Goal: Information Seeking & Learning: Learn about a topic

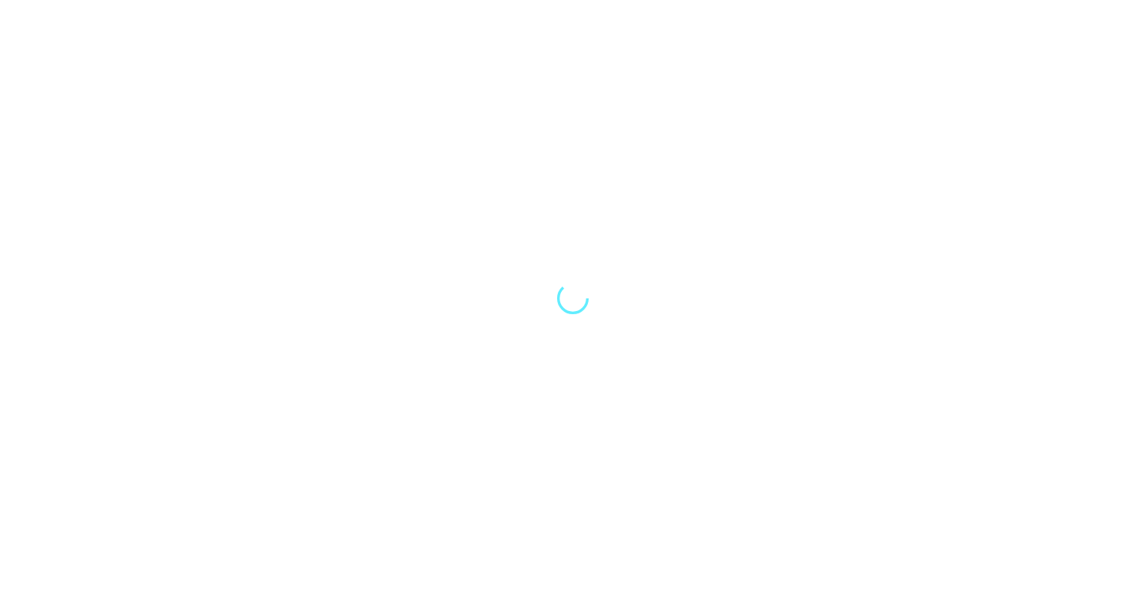
select select "Song"
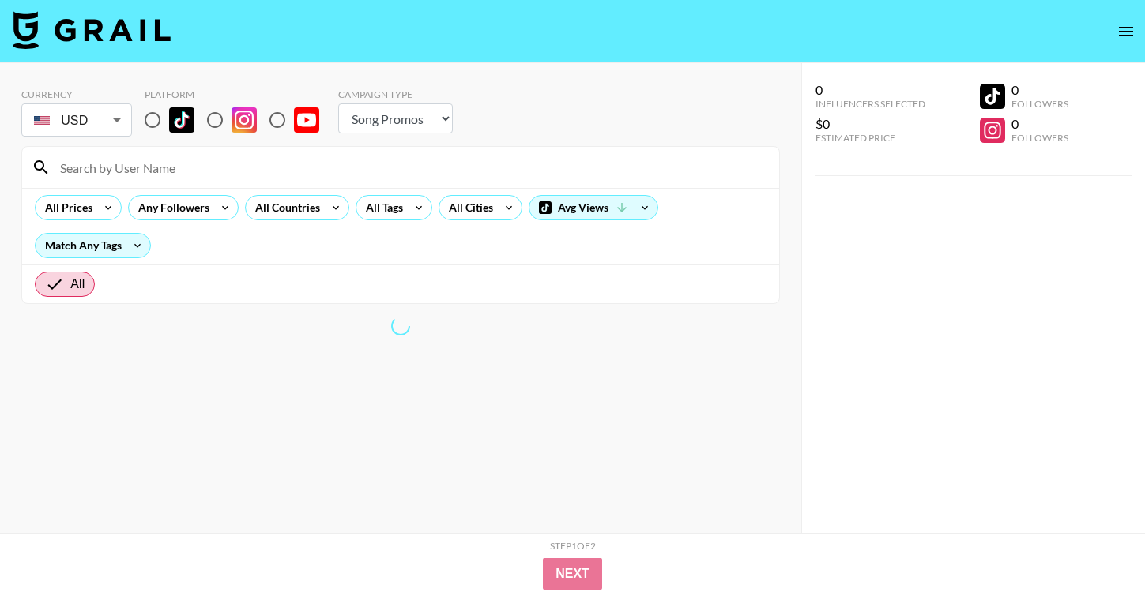
click at [152, 114] on input "radio" at bounding box center [152, 119] width 33 height 33
radio input "true"
click at [153, 117] on input "radio" at bounding box center [152, 119] width 33 height 33
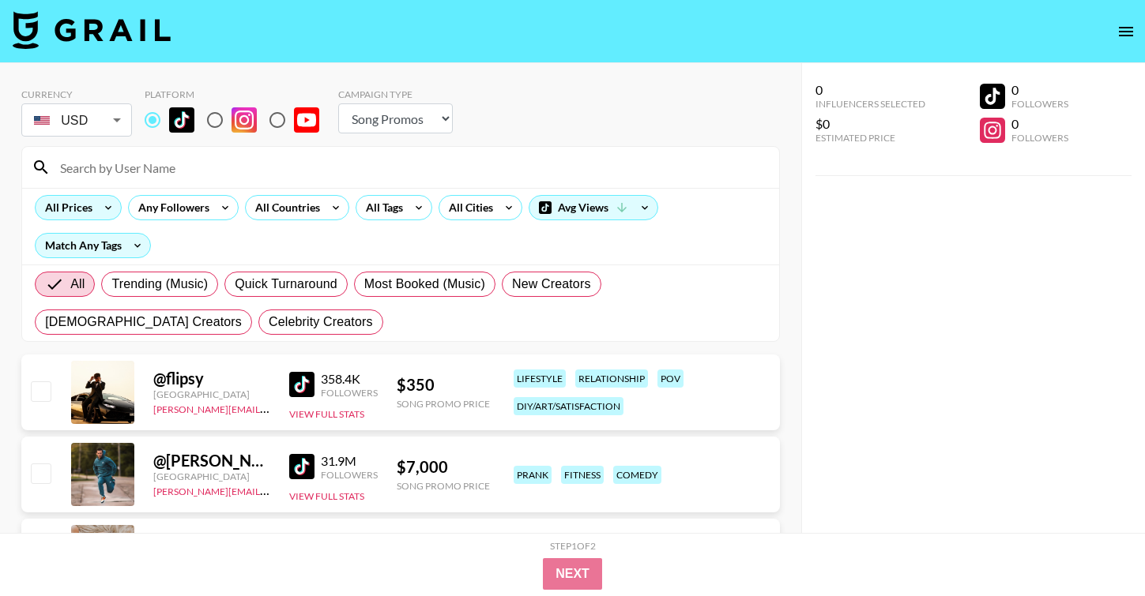
click at [98, 202] on icon at bounding box center [108, 208] width 25 height 24
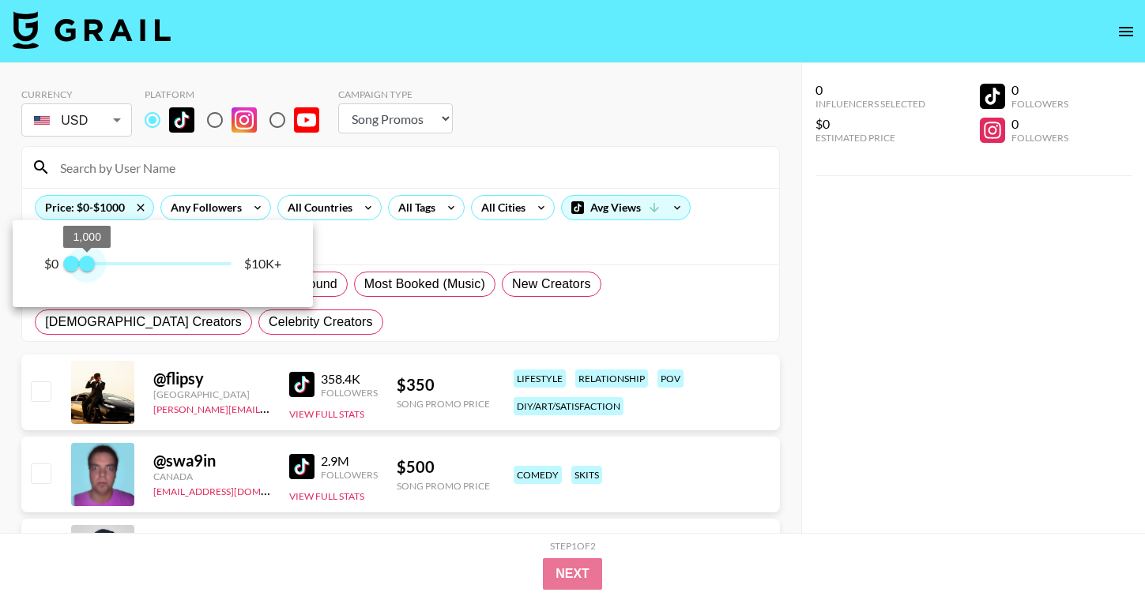
type input "750"
drag, startPoint x: 231, startPoint y: 265, endPoint x: 85, endPoint y: 271, distance: 147.1
click at [85, 271] on span "750" at bounding box center [83, 264] width 16 height 16
click at [389, 254] on div at bounding box center [572, 298] width 1145 height 596
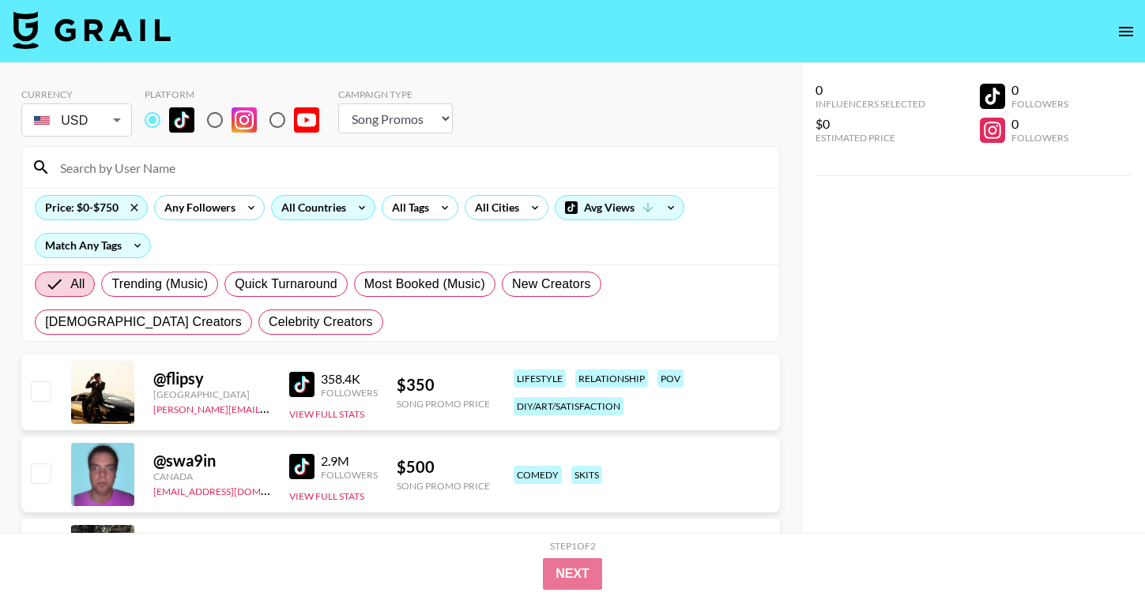
click at [364, 204] on icon at bounding box center [361, 208] width 25 height 24
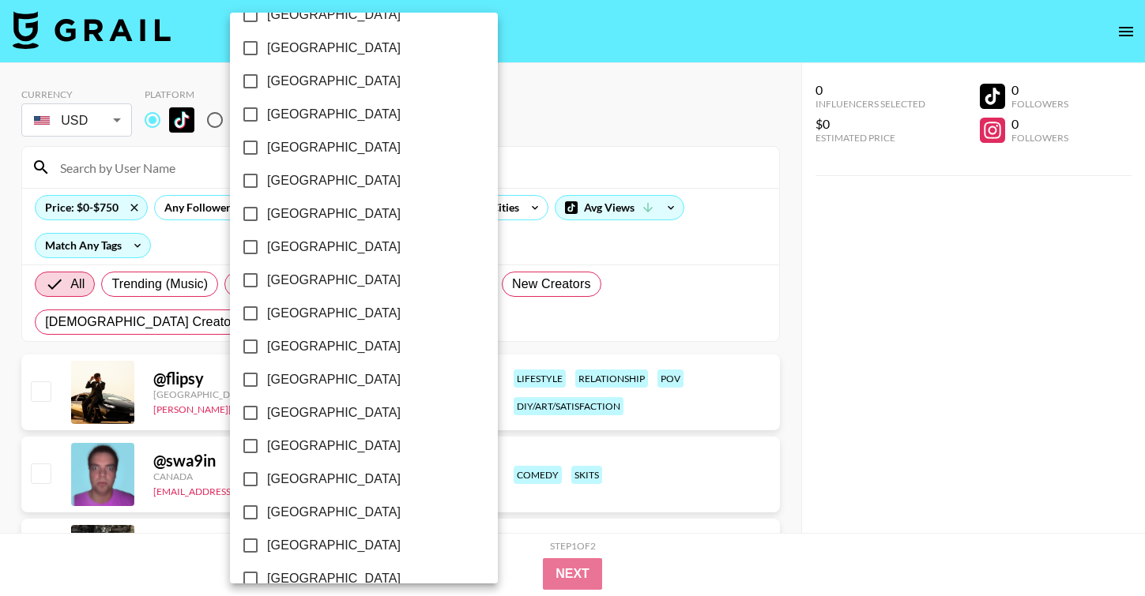
scroll to position [1246, 0]
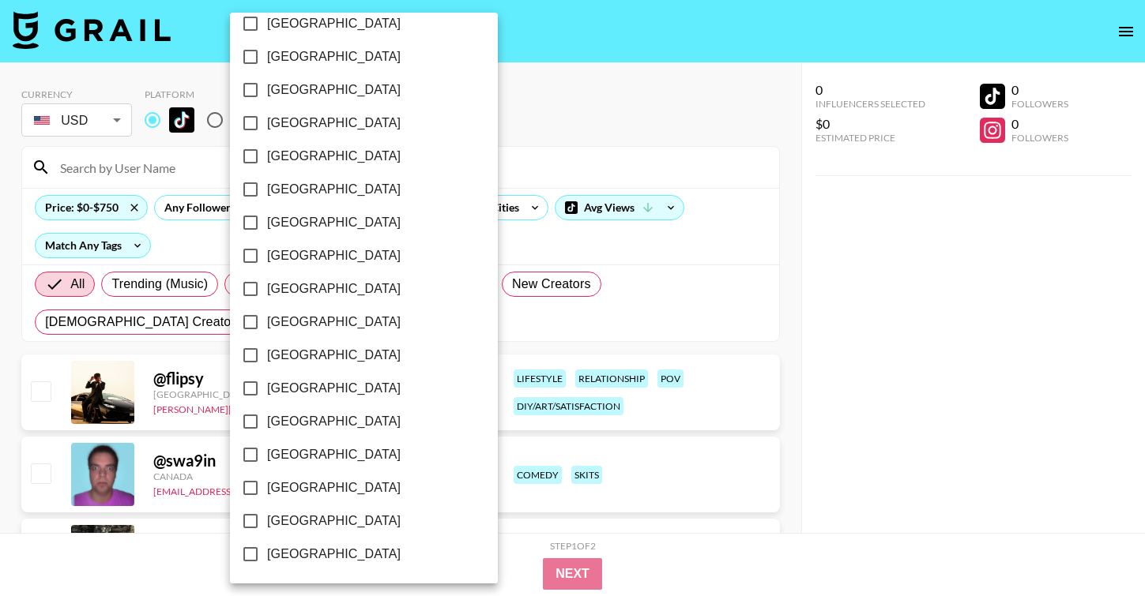
click at [298, 516] on span "[GEOGRAPHIC_DATA]" at bounding box center [334, 521] width 134 height 19
click at [267, 516] on input "[GEOGRAPHIC_DATA]" at bounding box center [250, 521] width 33 height 33
checkbox input "true"
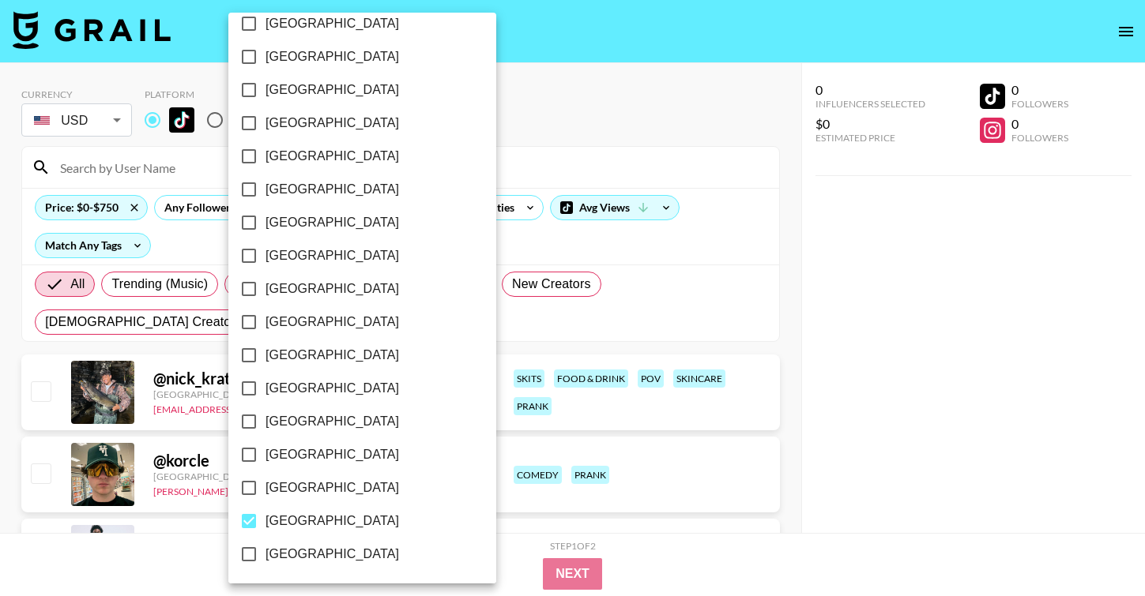
click at [660, 175] on div at bounding box center [572, 298] width 1145 height 596
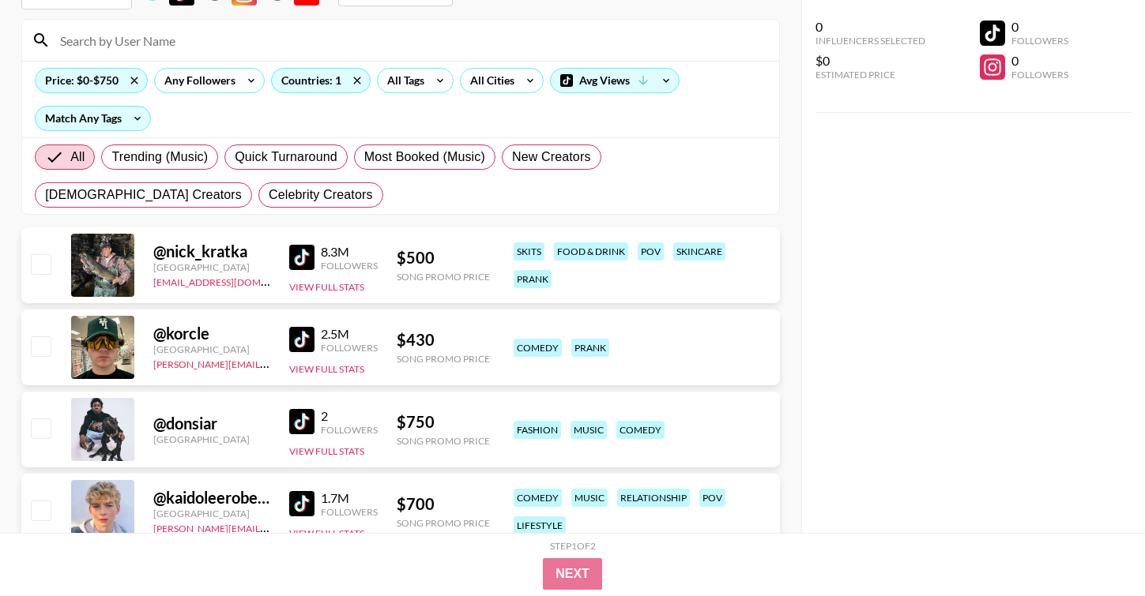
scroll to position [146, 0]
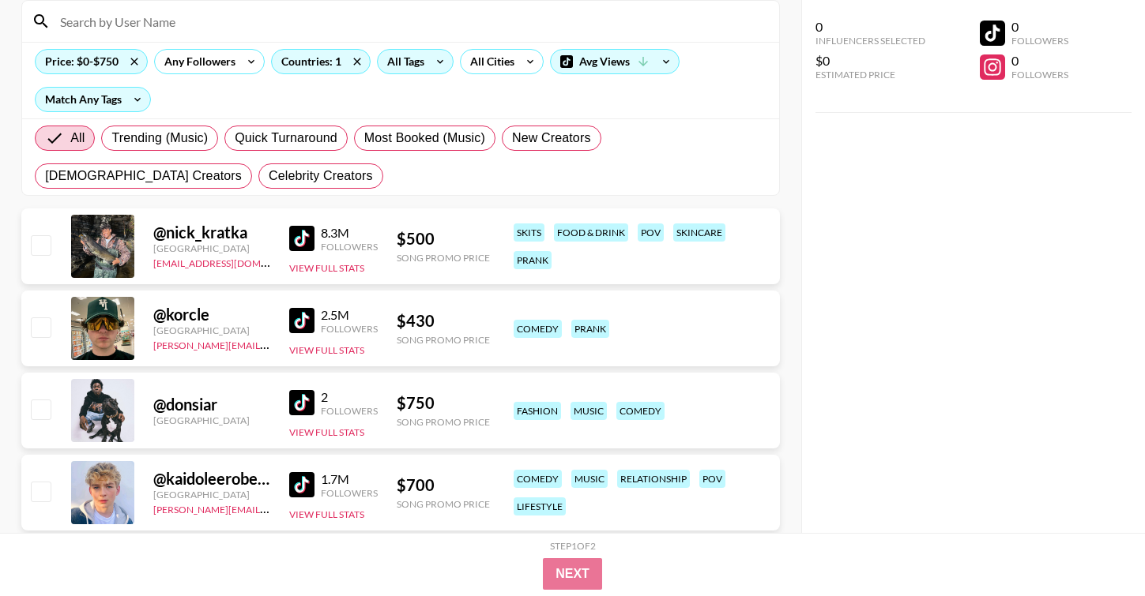
click at [404, 61] on div "All Tags" at bounding box center [403, 62] width 50 height 24
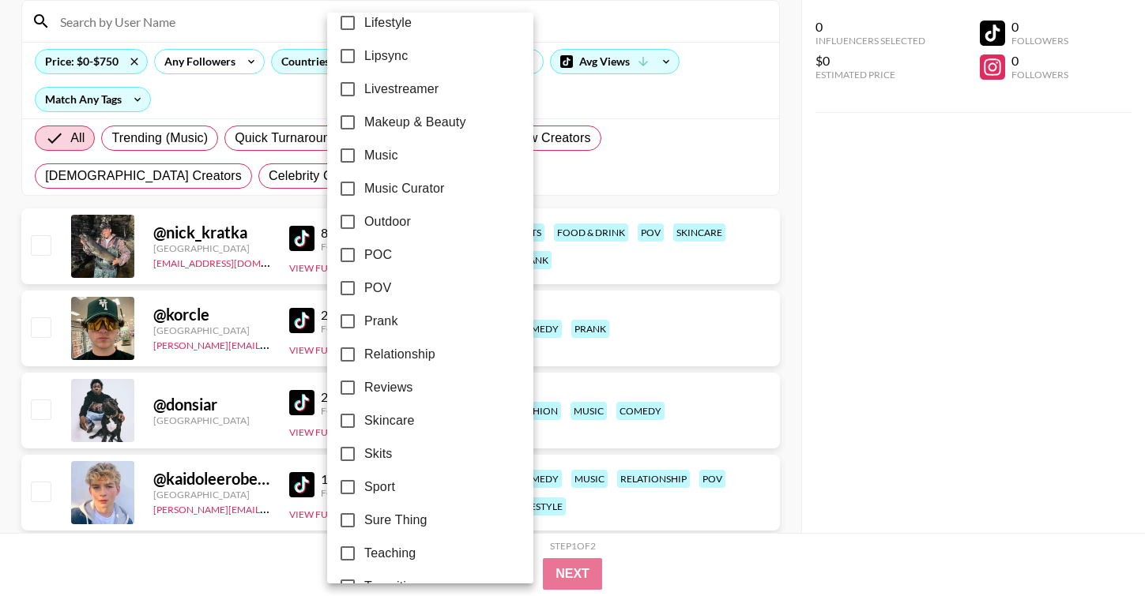
scroll to position [914, 0]
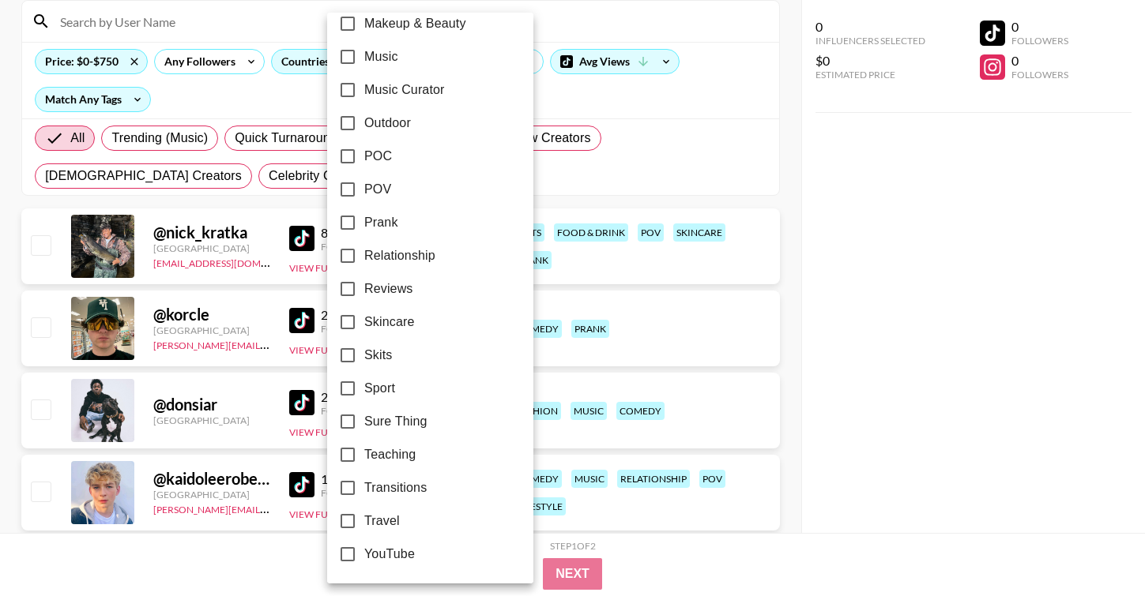
click at [405, 251] on span "Relationship" at bounding box center [399, 255] width 71 height 19
click at [364, 251] on input "Relationship" at bounding box center [347, 255] width 33 height 33
checkbox input "true"
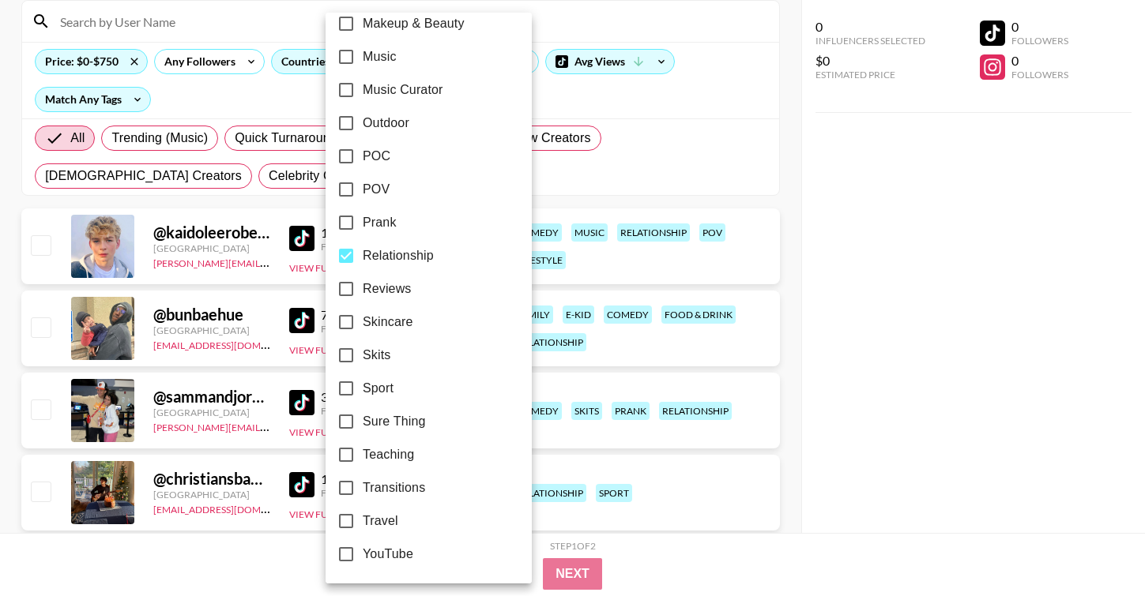
click at [527, 171] on div at bounding box center [572, 298] width 1145 height 596
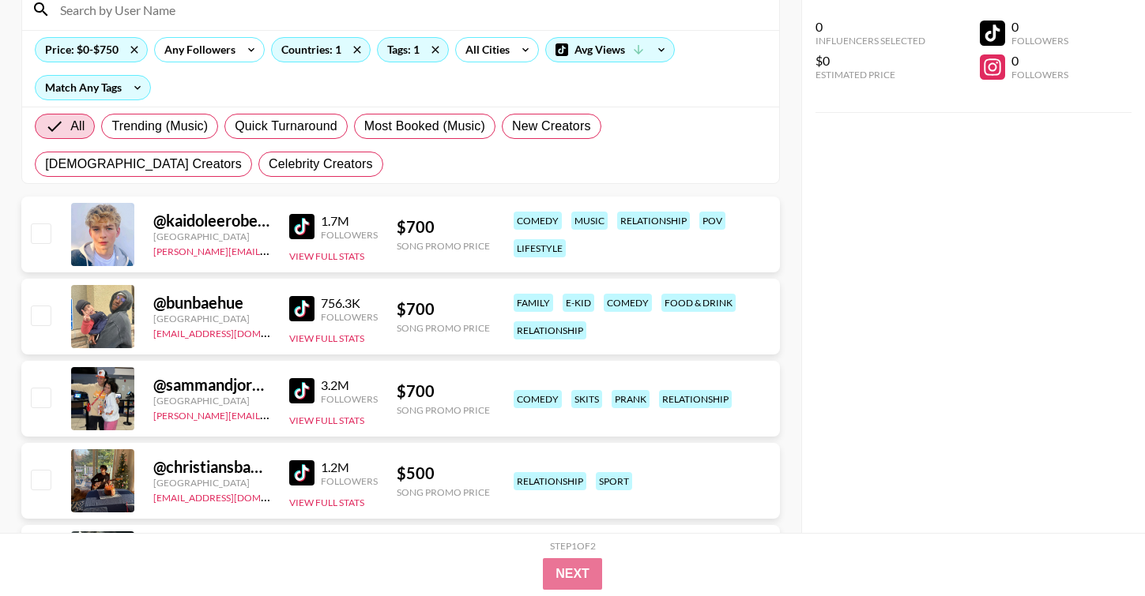
scroll to position [159, 0]
click at [302, 394] on img at bounding box center [301, 390] width 25 height 25
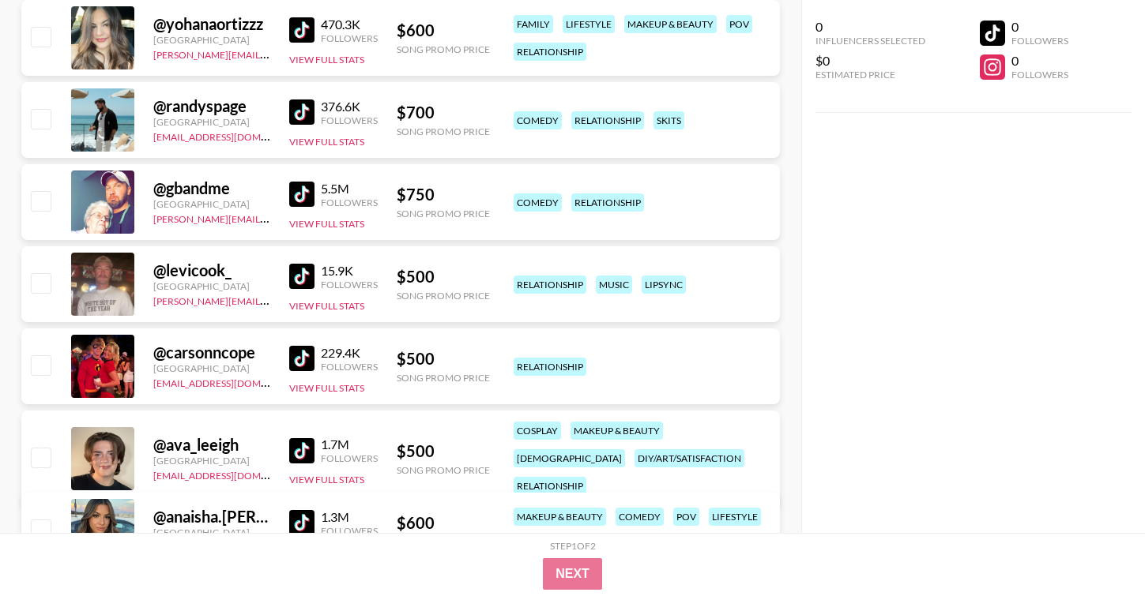
scroll to position [689, 0]
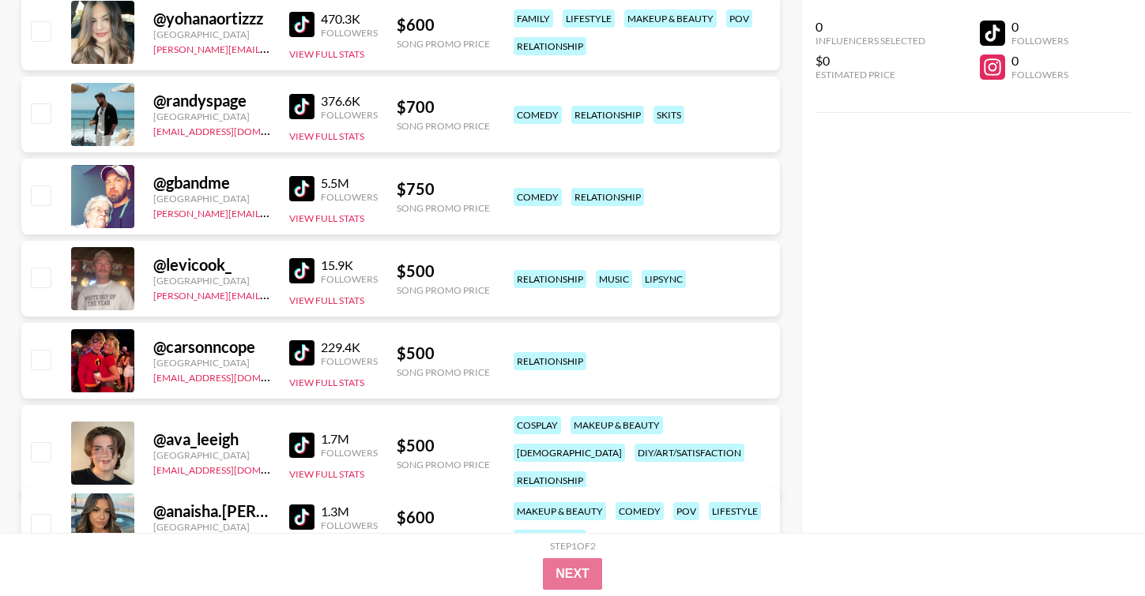
click at [308, 345] on img at bounding box center [301, 353] width 25 height 25
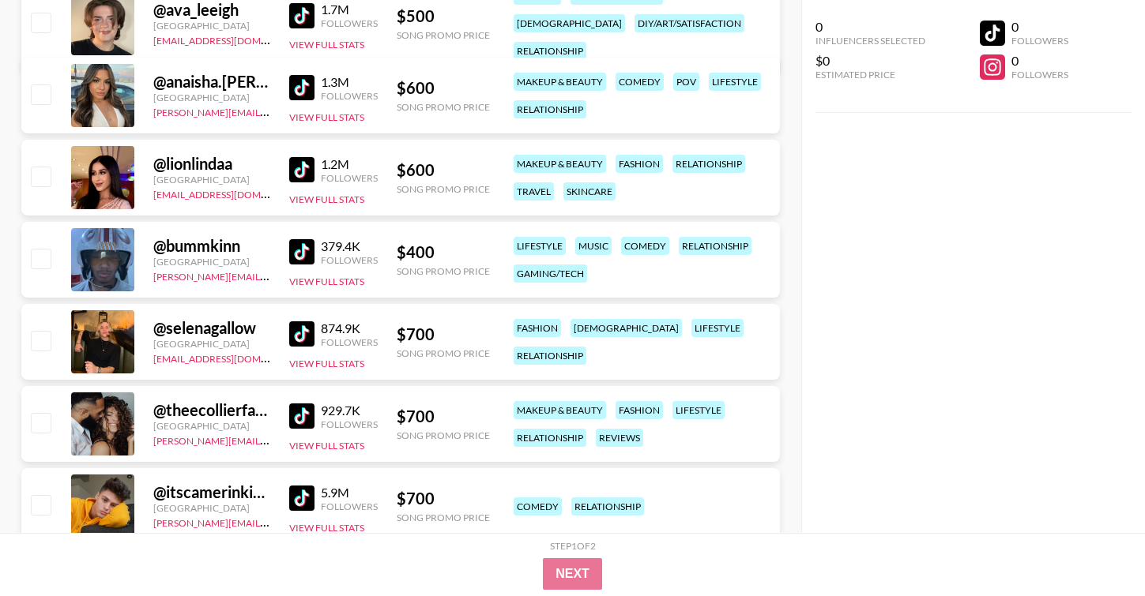
scroll to position [1129, 0]
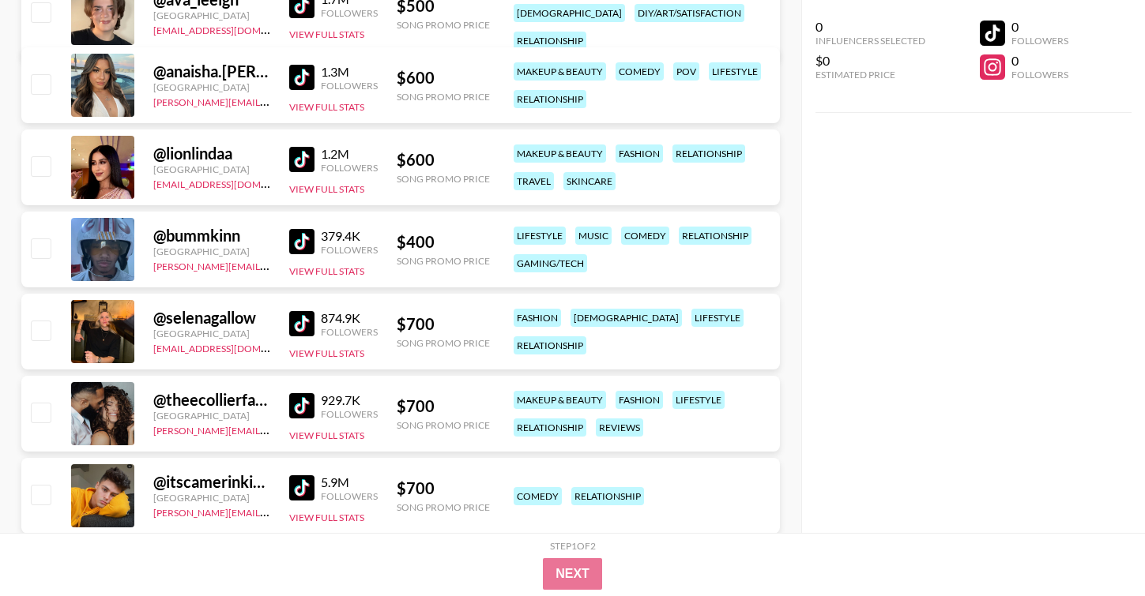
click at [311, 400] on img at bounding box center [301, 405] width 25 height 25
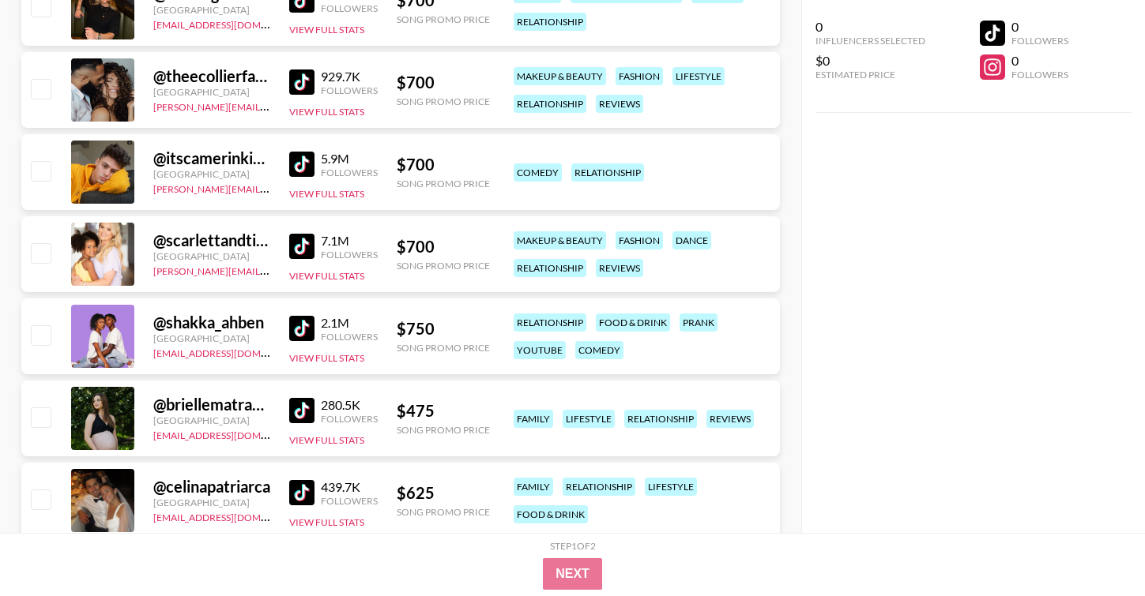
scroll to position [1473, 0]
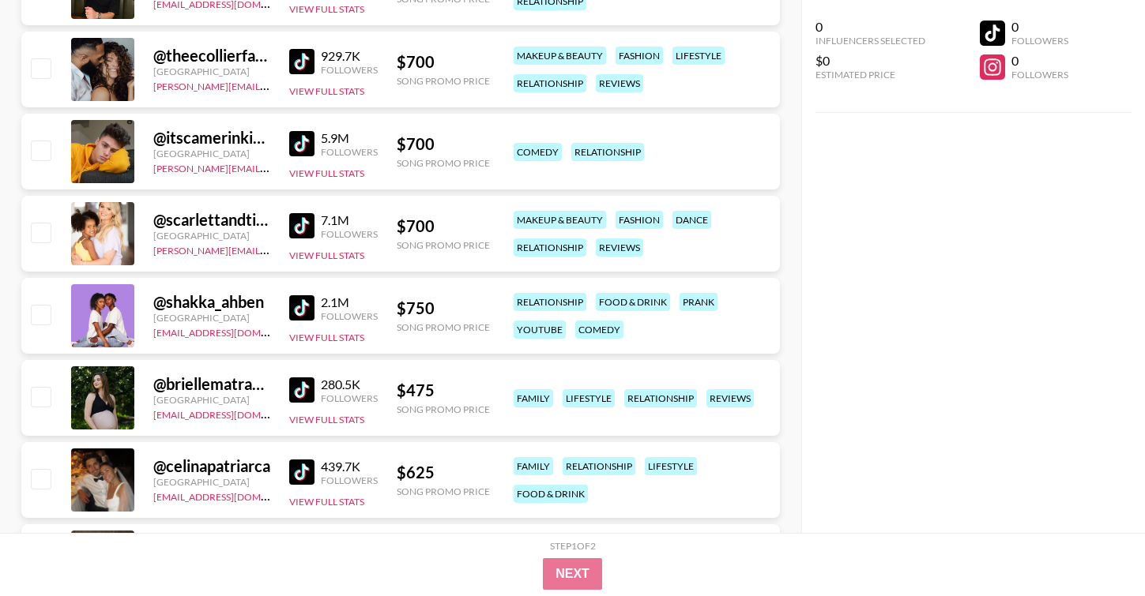
click at [294, 308] on img at bounding box center [301, 307] width 25 height 25
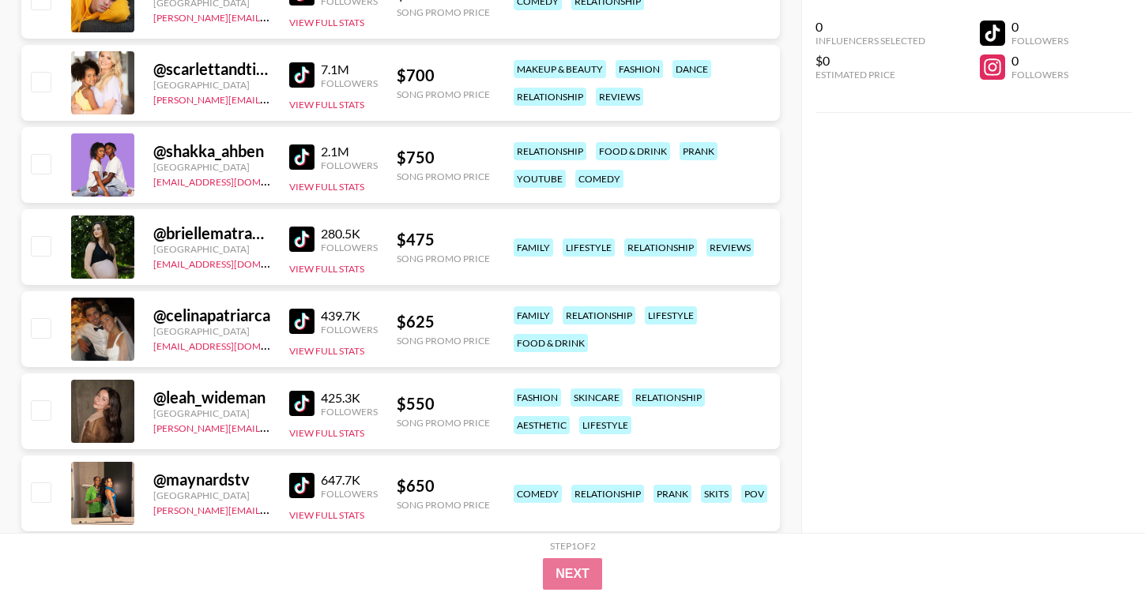
scroll to position [1628, 0]
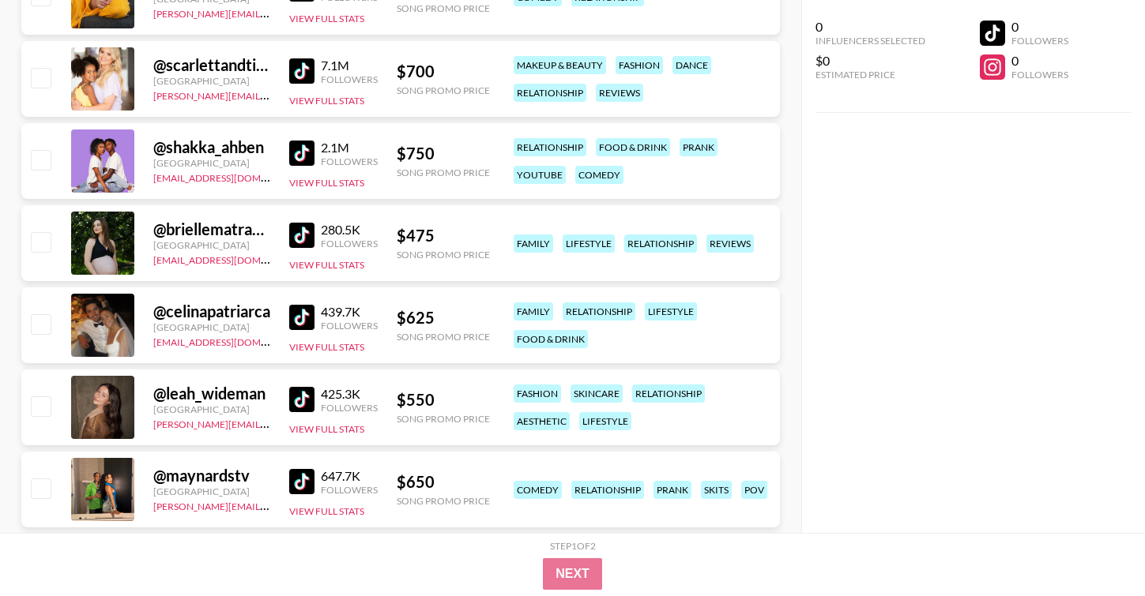
click at [291, 318] on img at bounding box center [301, 317] width 25 height 25
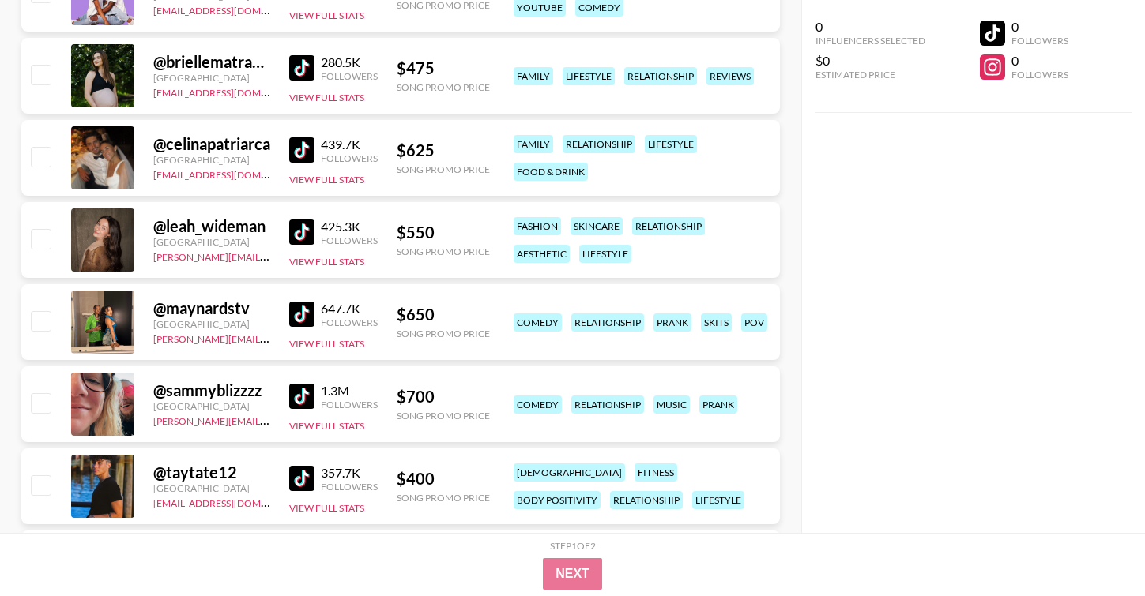
scroll to position [1799, 0]
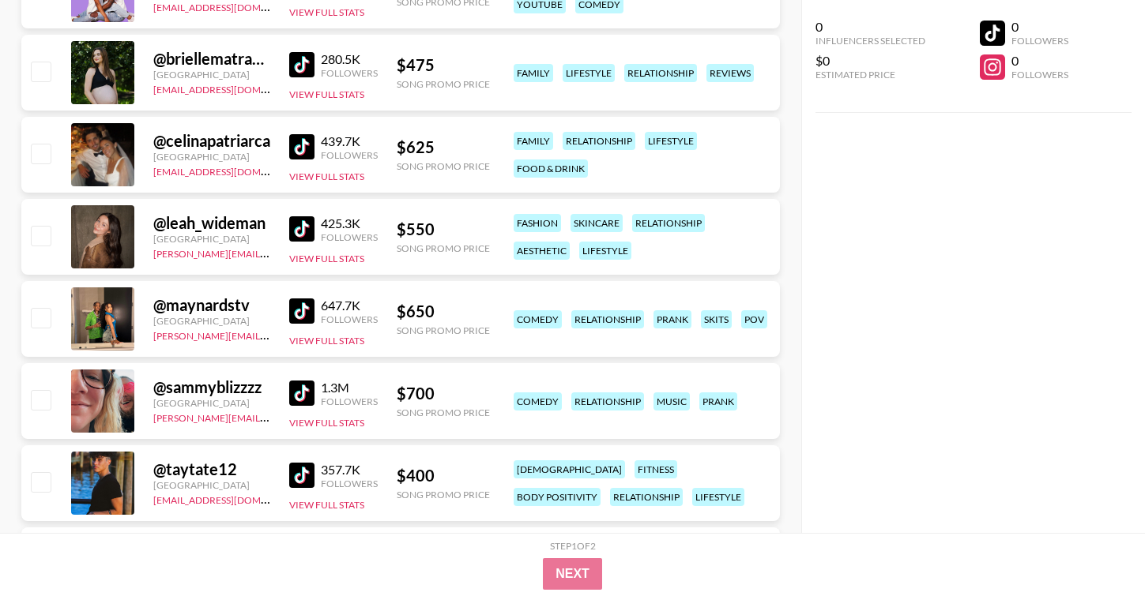
click at [296, 313] on img at bounding box center [301, 311] width 25 height 25
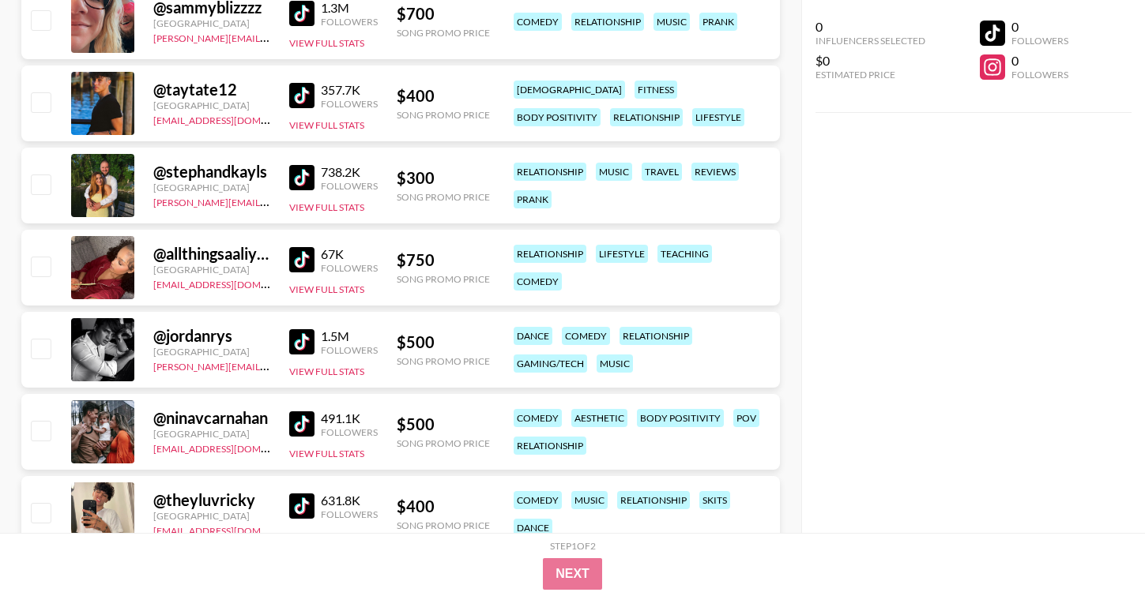
scroll to position [2185, 0]
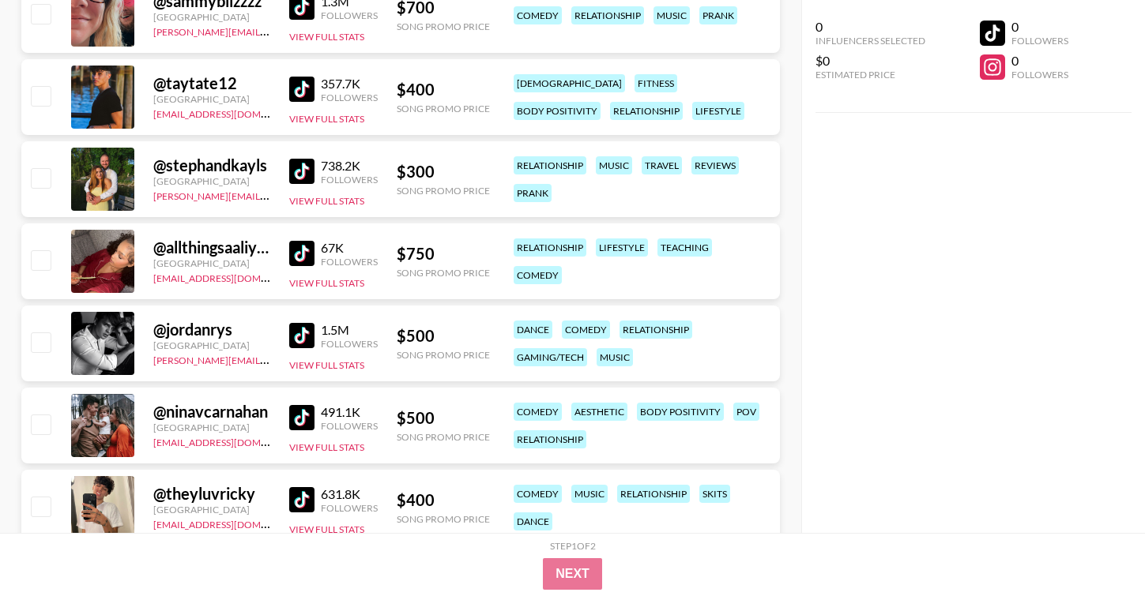
click at [304, 413] on img at bounding box center [301, 417] width 25 height 25
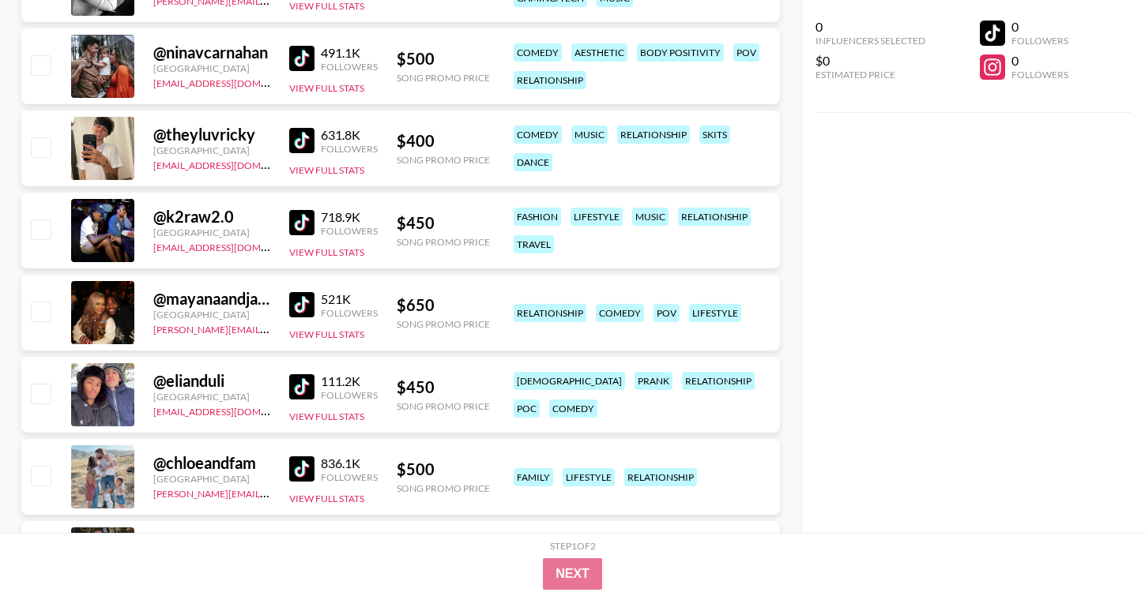
scroll to position [2554, 0]
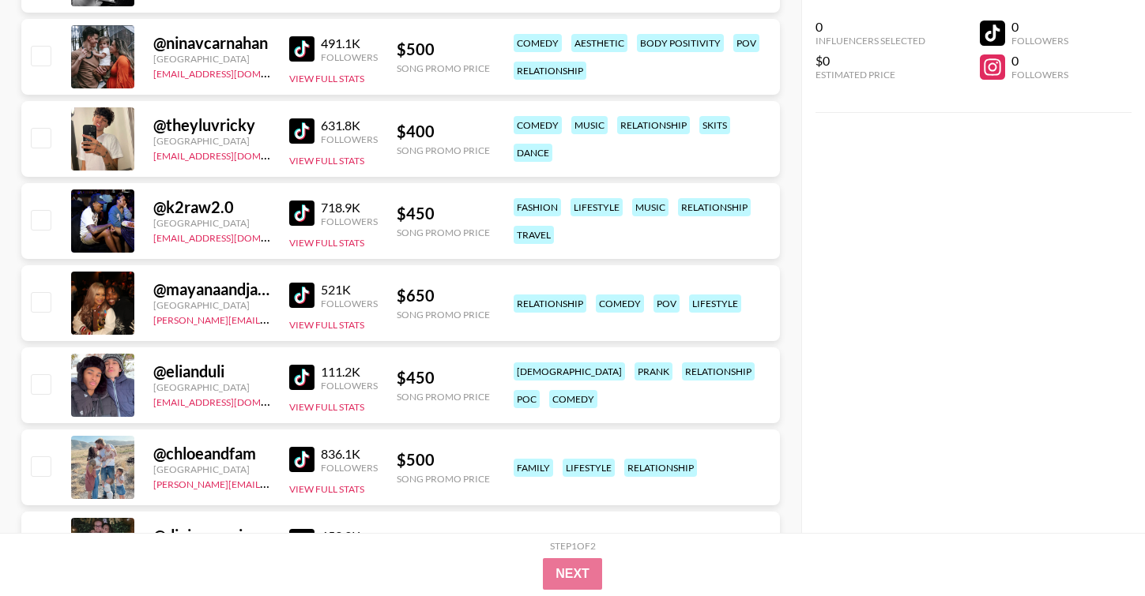
click at [304, 379] on img at bounding box center [301, 377] width 25 height 25
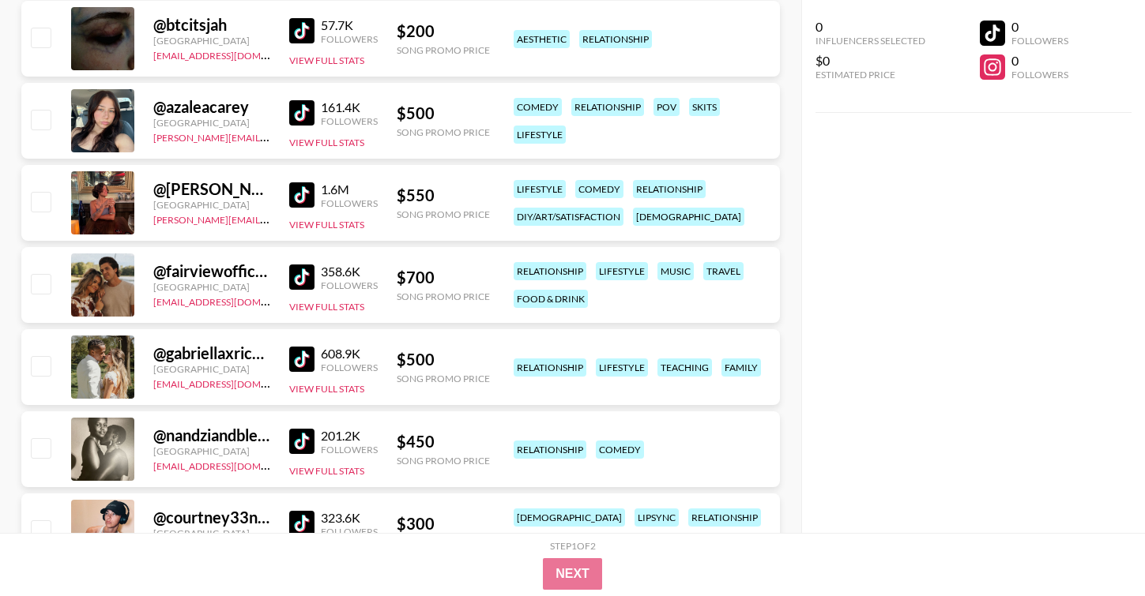
scroll to position [5686, 0]
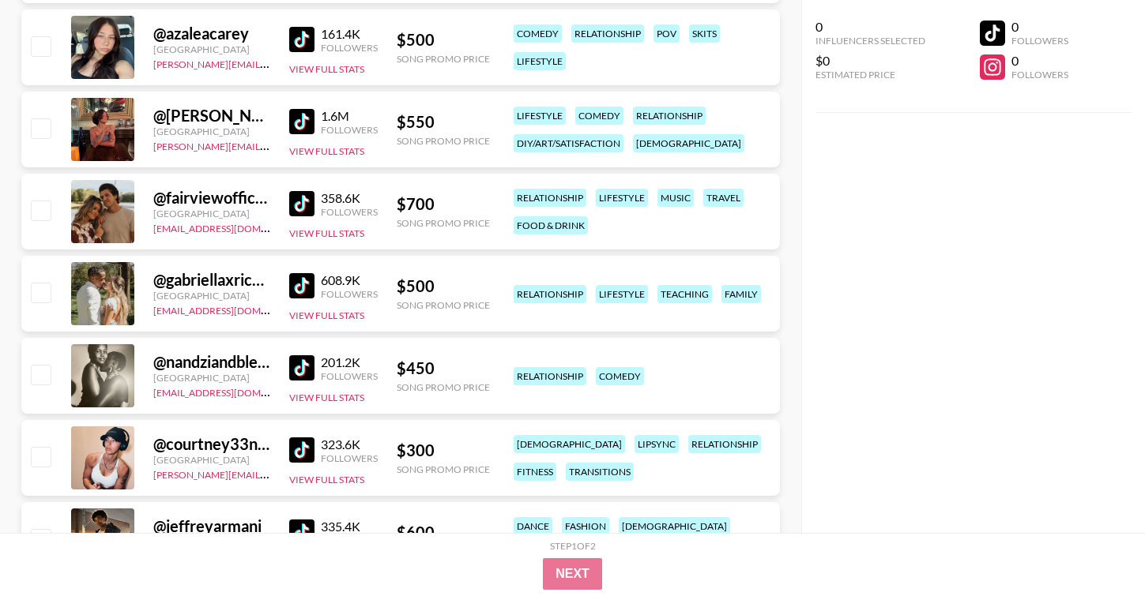
click at [380, 50] on div "@ azaleacarey [GEOGRAPHIC_DATA] [PERSON_NAME][EMAIL_ADDRESS][DOMAIN_NAME] 161.4…" at bounding box center [400, 47] width 758 height 76
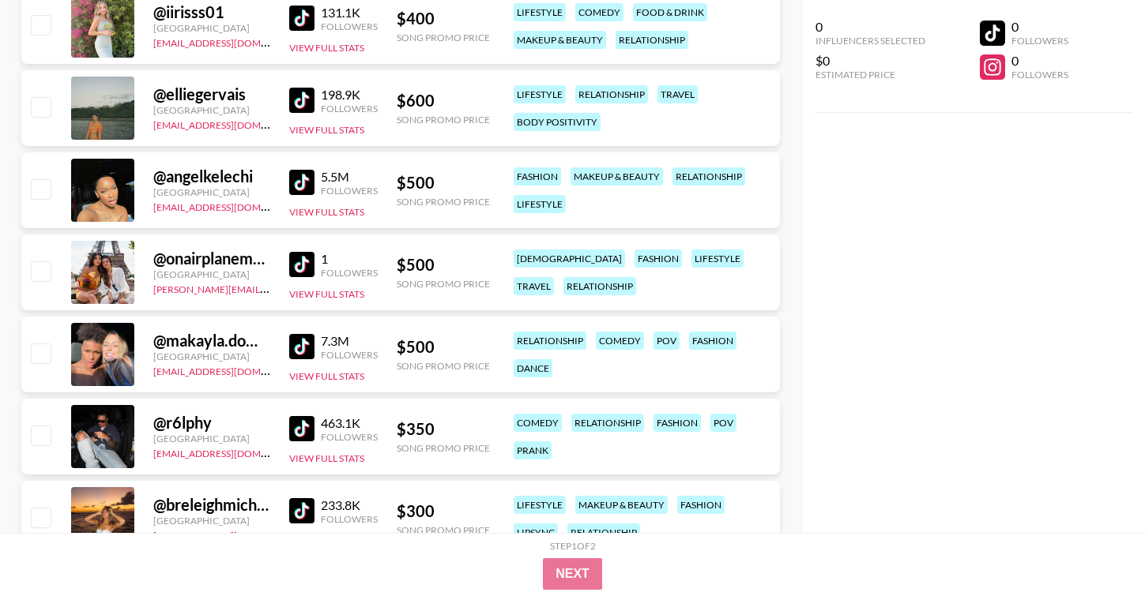
scroll to position [6944, 0]
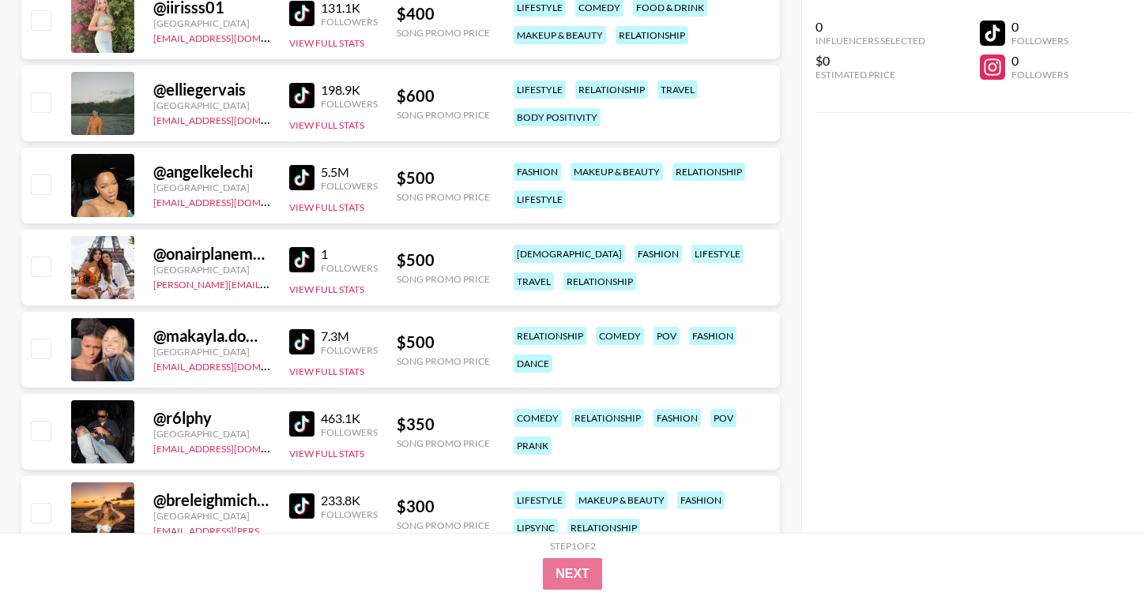
click at [300, 341] on img at bounding box center [301, 341] width 25 height 25
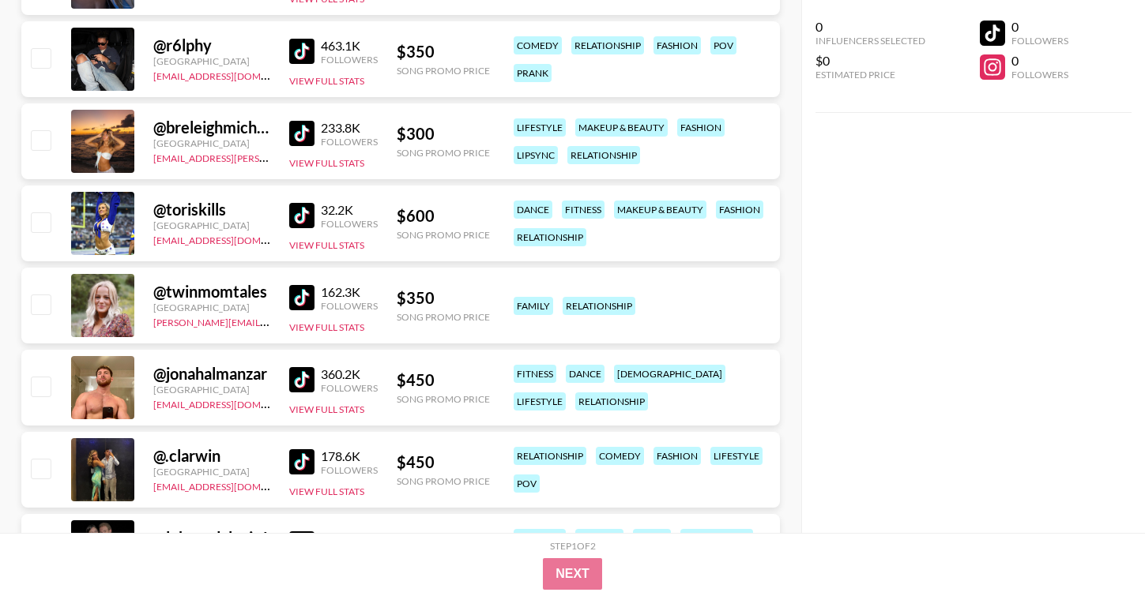
scroll to position [7390, 0]
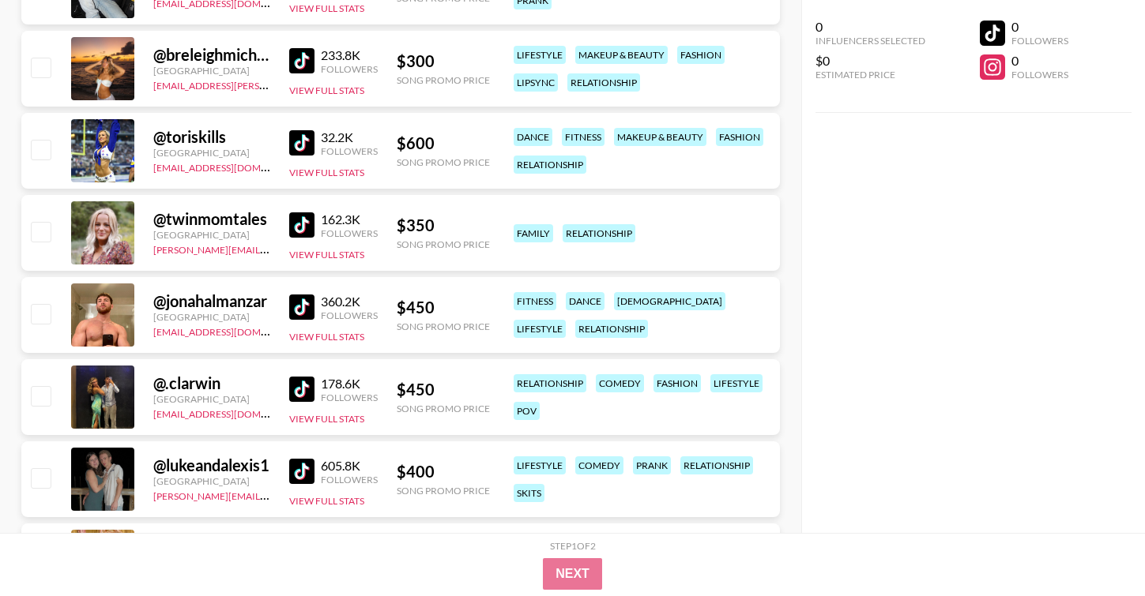
click at [295, 311] on img at bounding box center [301, 307] width 25 height 25
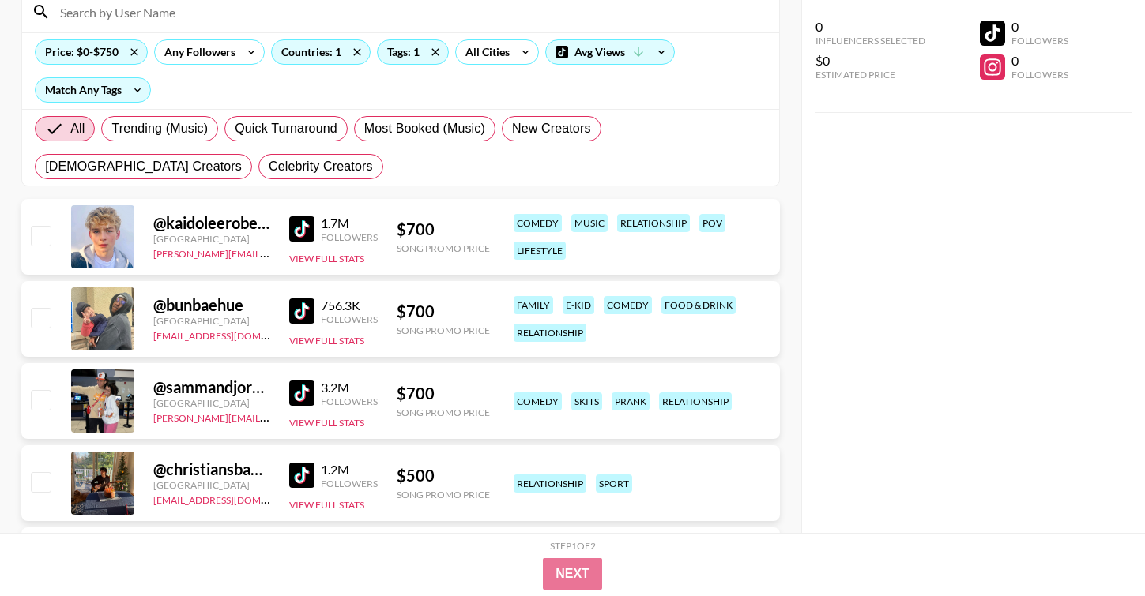
scroll to position [0, 0]
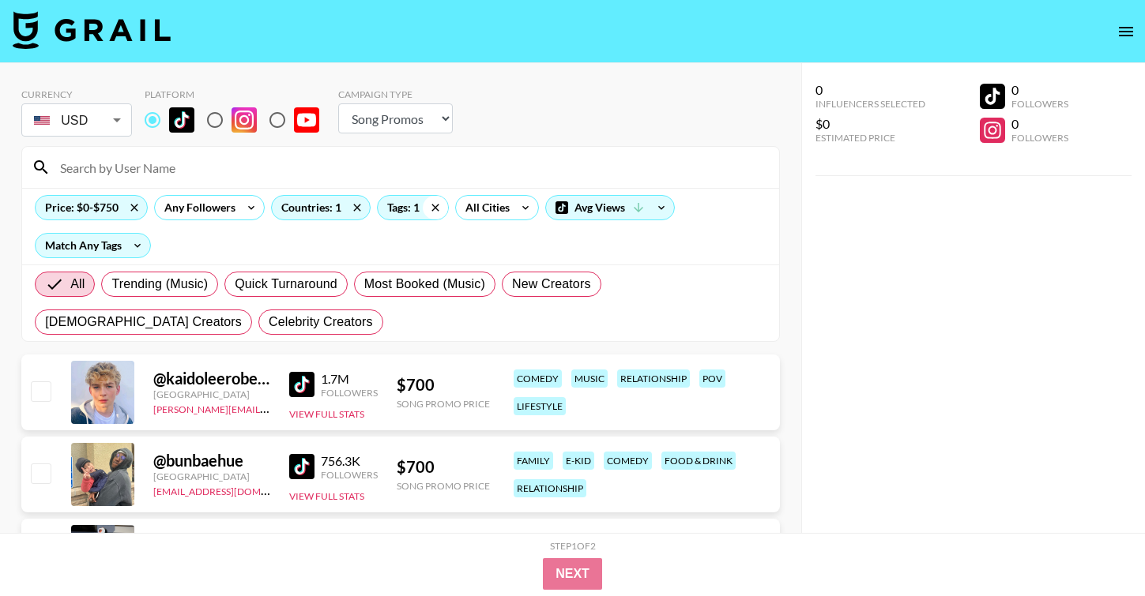
click at [429, 205] on icon at bounding box center [435, 208] width 25 height 24
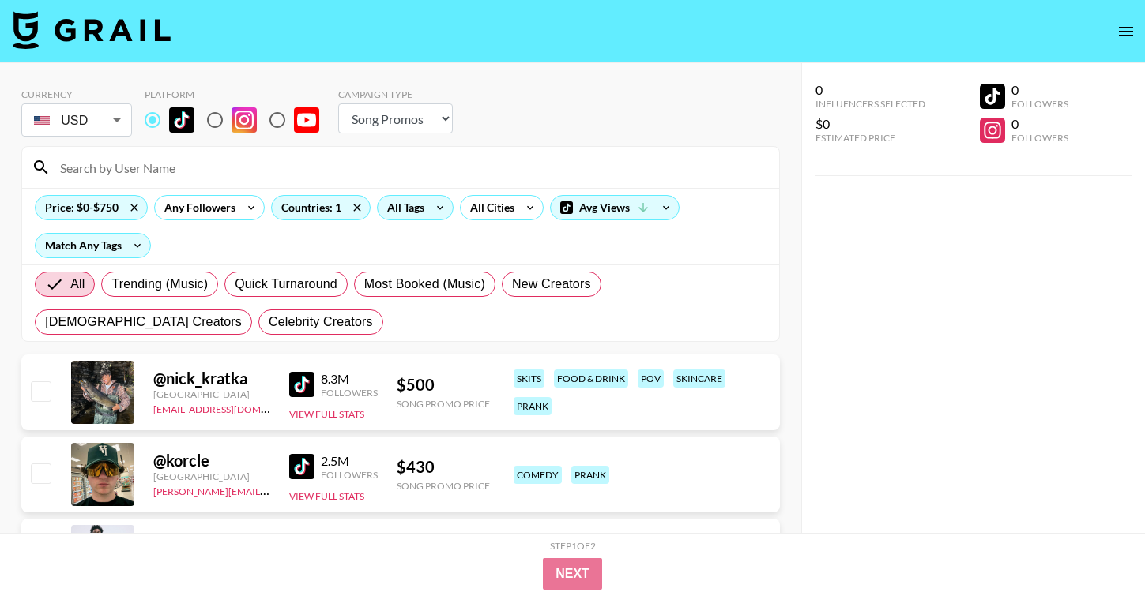
click at [417, 204] on div "All Tags" at bounding box center [403, 208] width 50 height 24
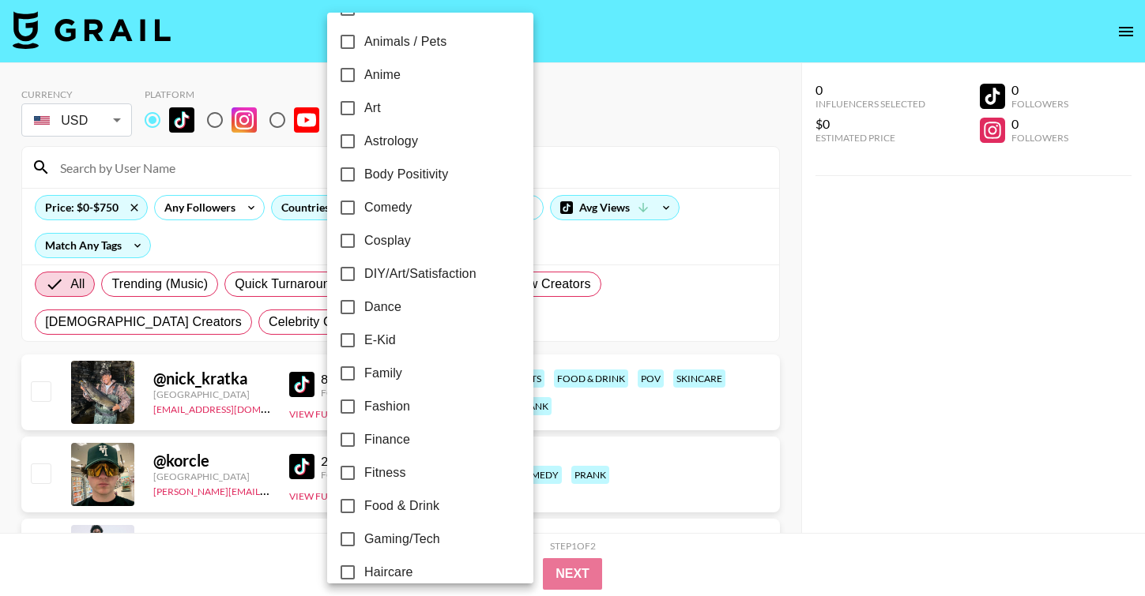
scroll to position [134, 0]
click at [747, 107] on div at bounding box center [572, 298] width 1145 height 596
